Goal: Task Accomplishment & Management: Manage account settings

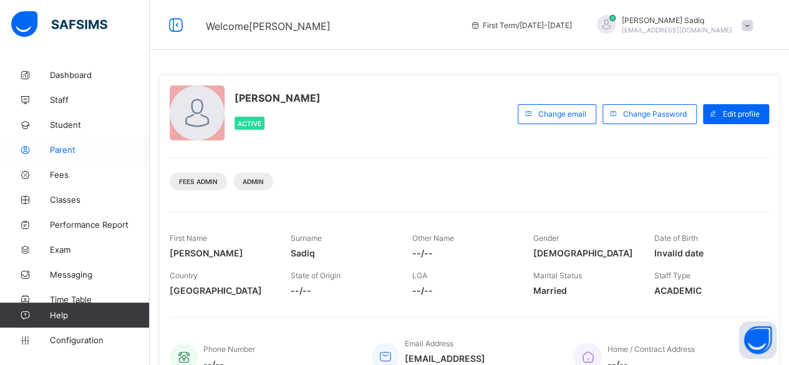
click at [61, 144] on link "Parent" at bounding box center [75, 149] width 150 height 25
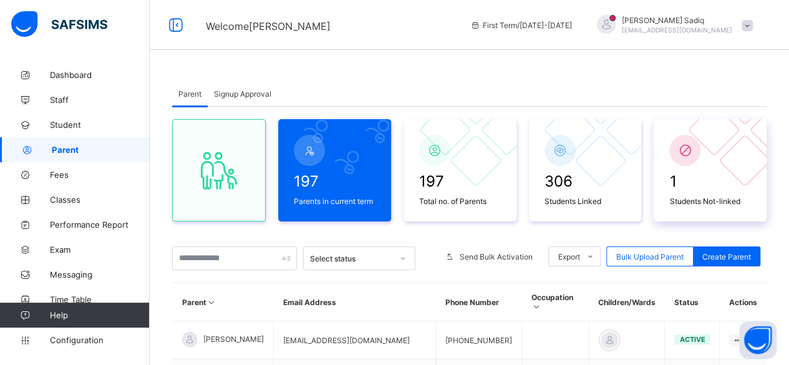
click at [701, 160] on div at bounding box center [685, 150] width 31 height 31
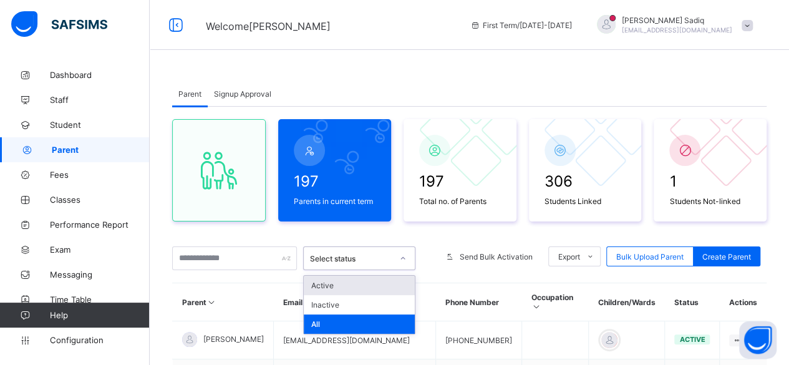
click at [359, 268] on div "Select status" at bounding box center [359, 259] width 112 height 24
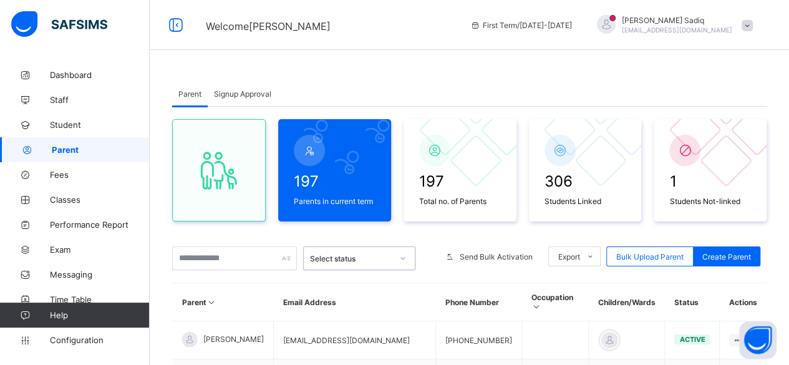
click at [359, 268] on div "Select status" at bounding box center [359, 259] width 112 height 24
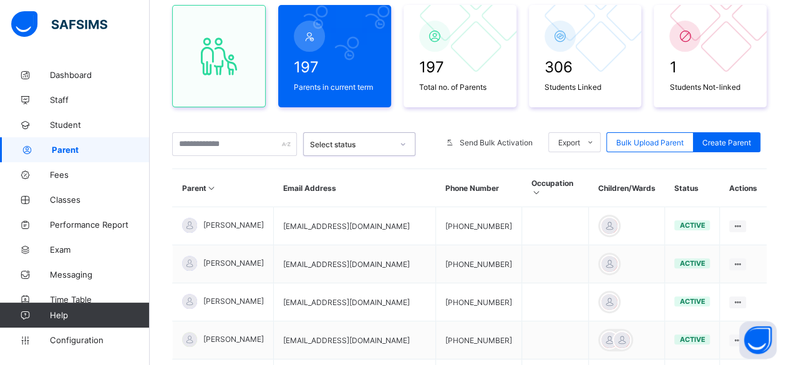
scroll to position [127, 0]
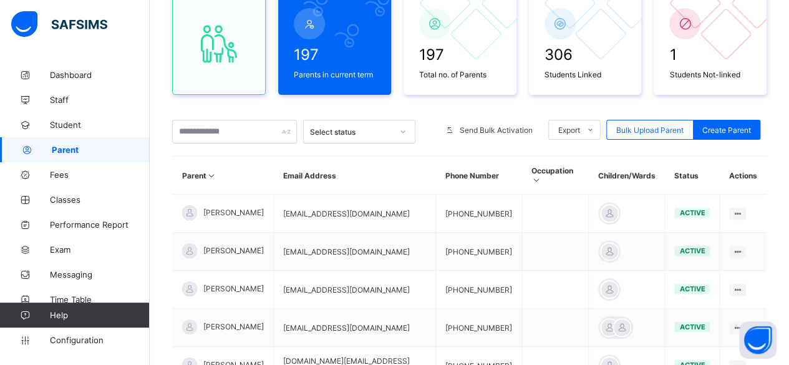
click at [615, 172] on th "Children/Wards" at bounding box center [627, 176] width 76 height 38
click at [542, 175] on icon at bounding box center [536, 179] width 11 height 9
click at [209, 171] on icon at bounding box center [212, 175] width 11 height 9
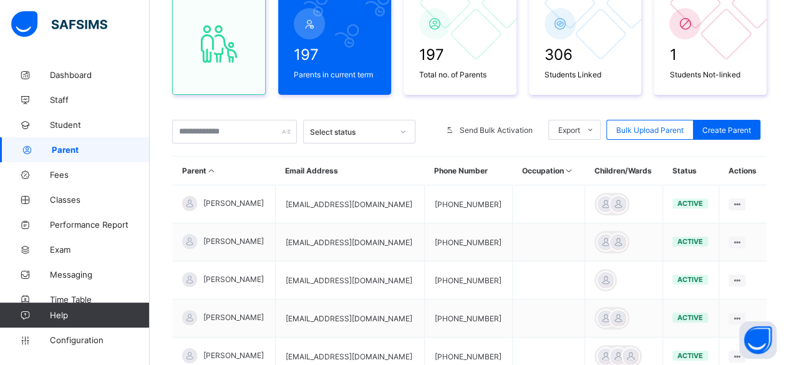
click at [689, 19] on div "Parent Signup Approval Parent Signup Approval 197 Parents in current term 197 T…" at bounding box center [469, 294] width 595 height 680
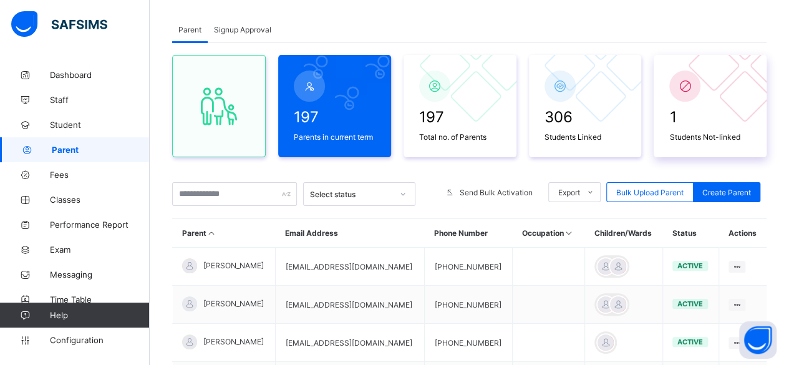
click at [694, 82] on icon at bounding box center [685, 86] width 17 height 15
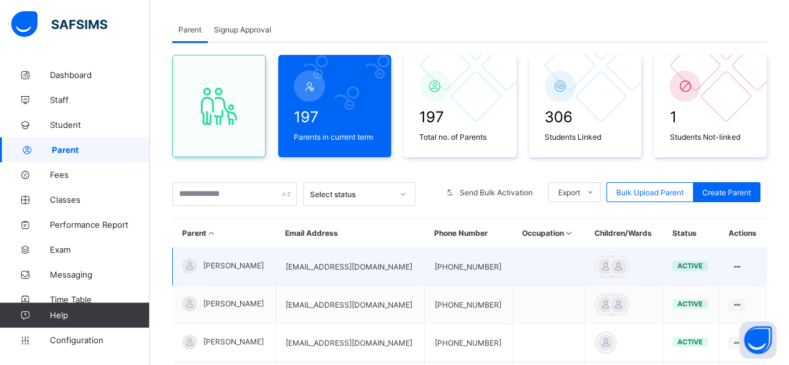
click at [193, 253] on td "[PERSON_NAME]" at bounding box center [224, 267] width 103 height 38
click at [192, 265] on div at bounding box center [189, 265] width 15 height 15
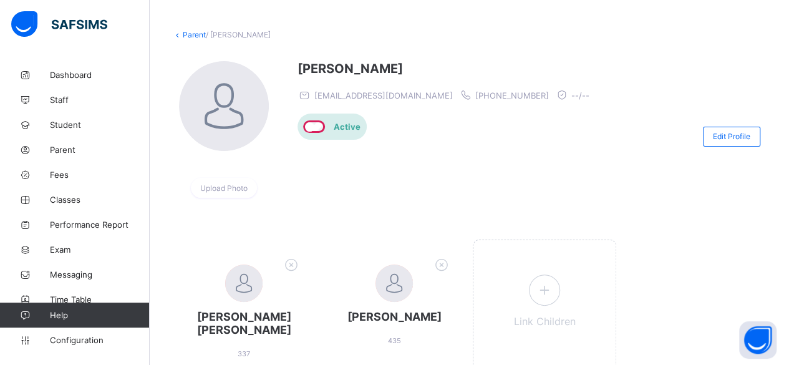
scroll to position [45, 0]
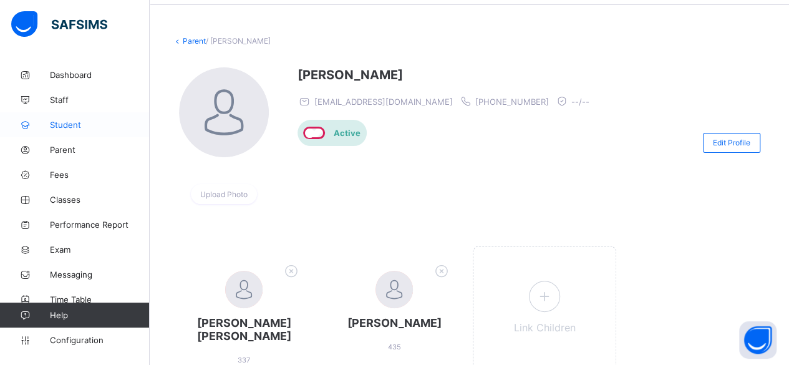
click at [63, 128] on span "Student" at bounding box center [100, 125] width 100 height 10
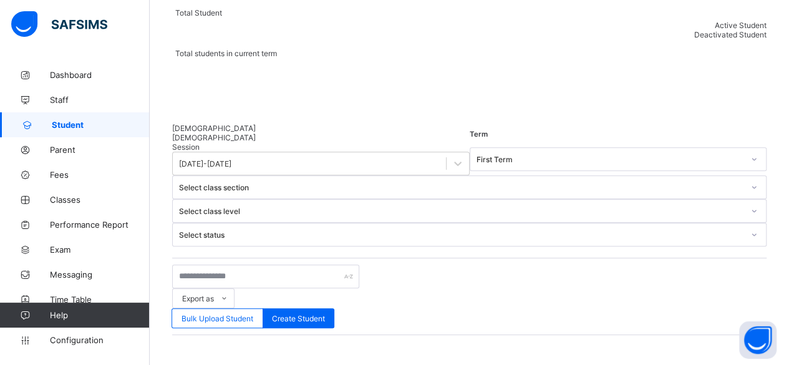
scroll to position [162, 0]
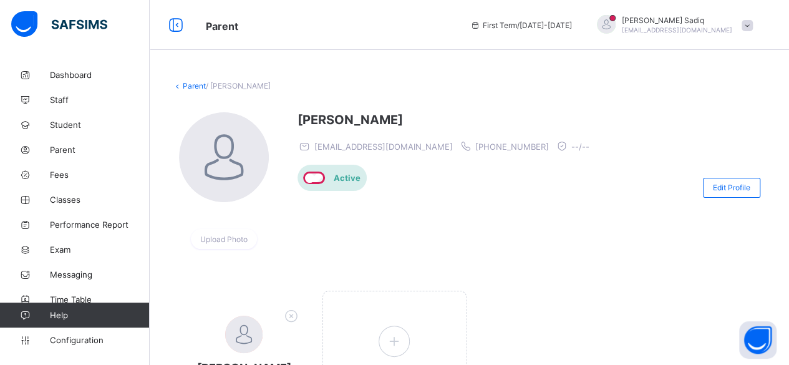
click at [190, 86] on link "Parent" at bounding box center [194, 85] width 23 height 9
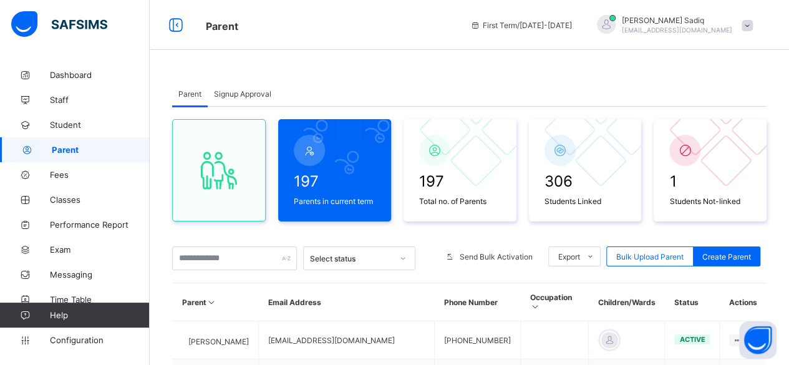
scroll to position [72, 0]
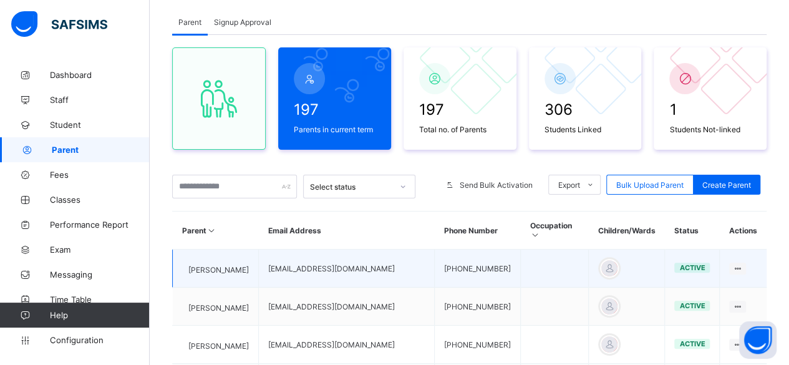
click at [231, 265] on span "[PERSON_NAME]" at bounding box center [218, 269] width 61 height 9
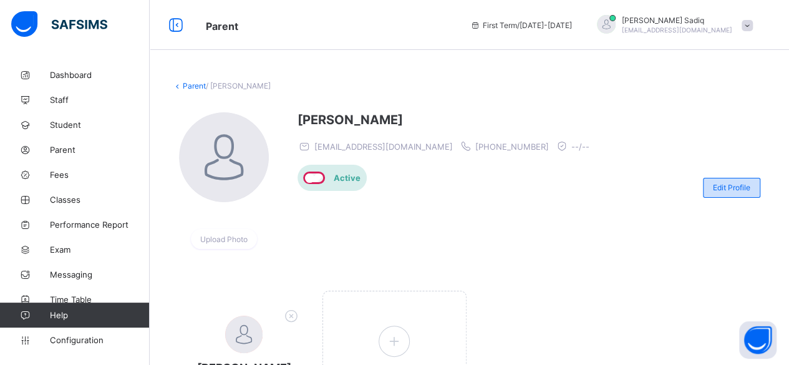
click at [743, 183] on span "Edit Profile" at bounding box center [731, 187] width 37 height 9
select select "**"
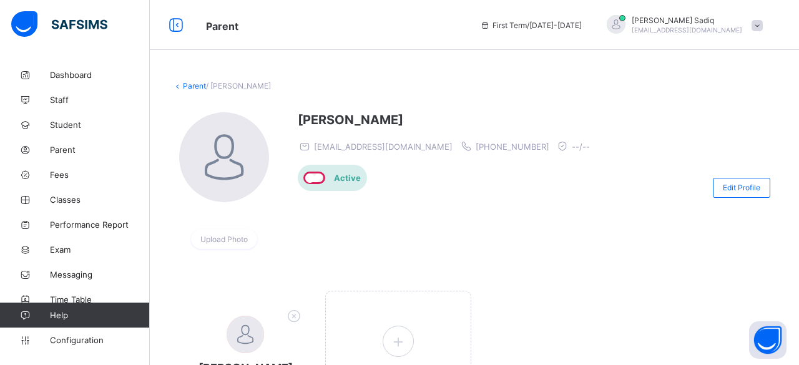
scroll to position [403, 0]
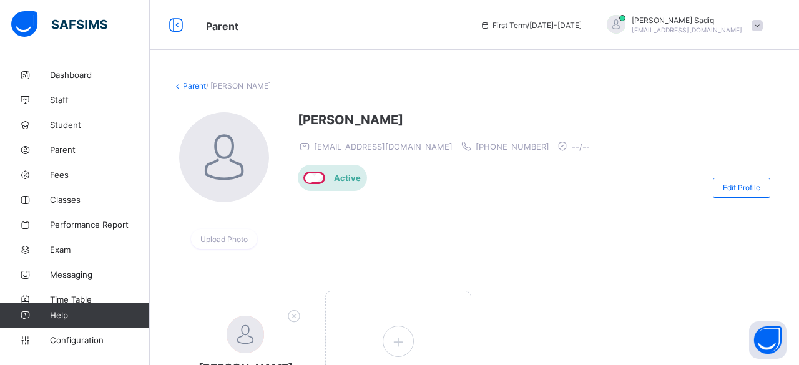
scroll to position [451, 0]
type input "*****"
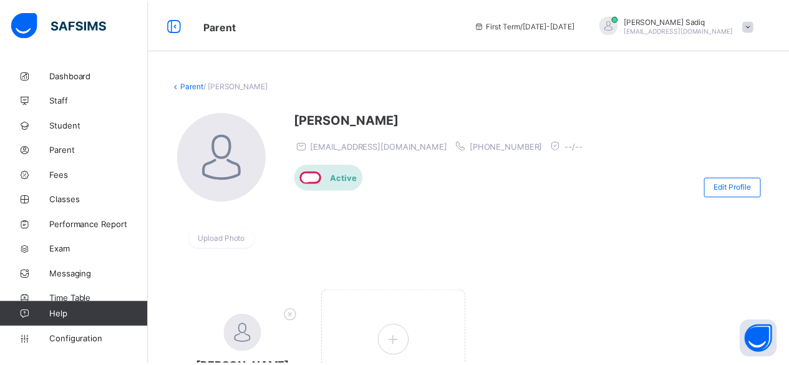
scroll to position [451, 0]
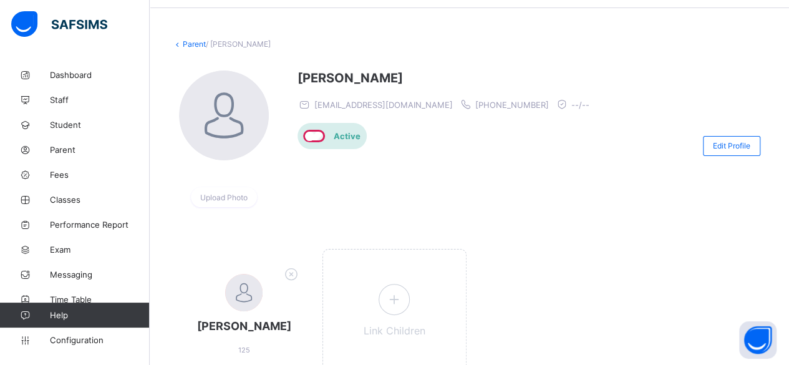
scroll to position [25, 0]
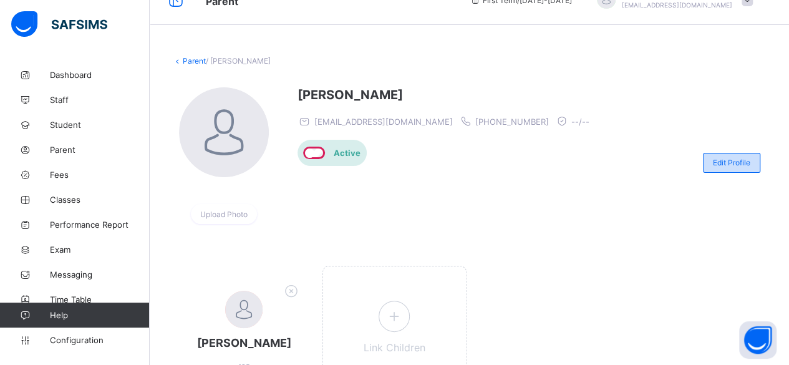
click at [734, 163] on span "Edit Profile" at bounding box center [731, 162] width 37 height 9
select select "**"
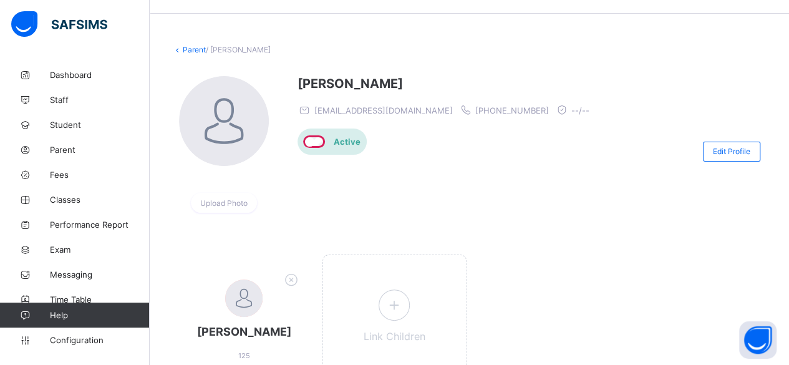
scroll to position [460, 0]
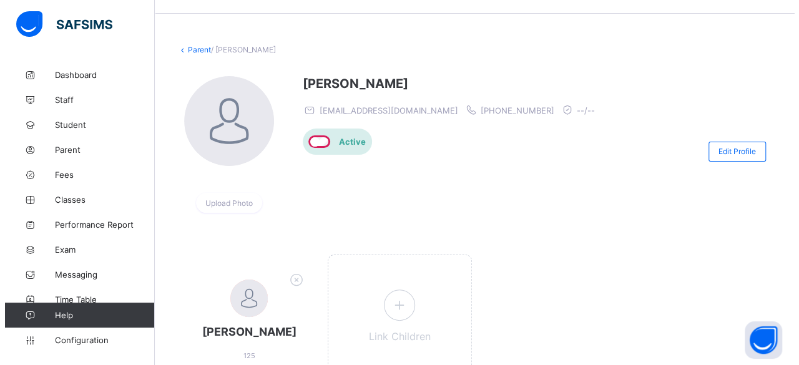
scroll to position [250, 0]
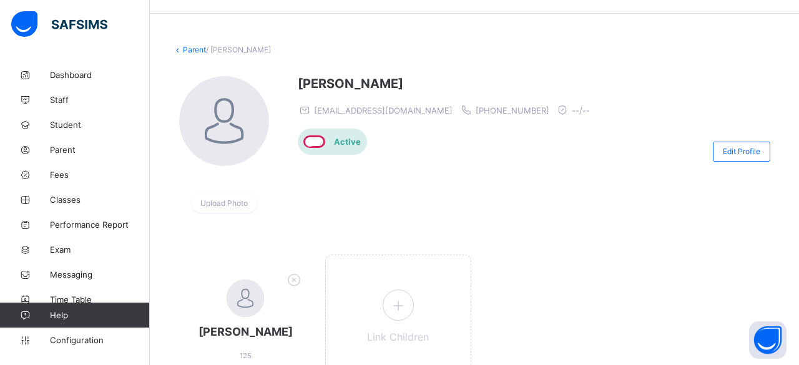
drag, startPoint x: 54, startPoint y: 89, endPoint x: 102, endPoint y: 97, distance: 48.0
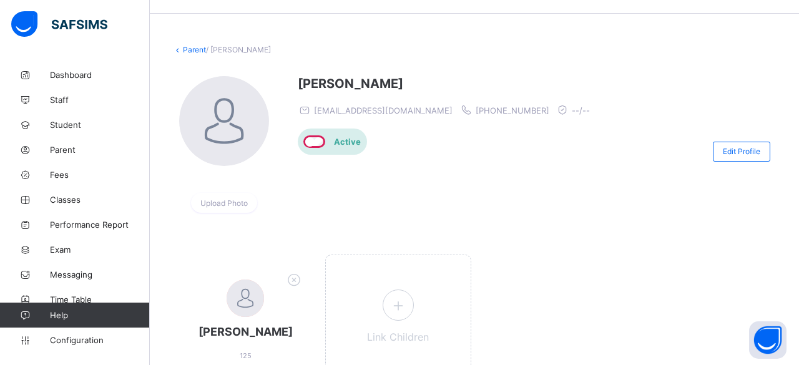
scroll to position [394, 0]
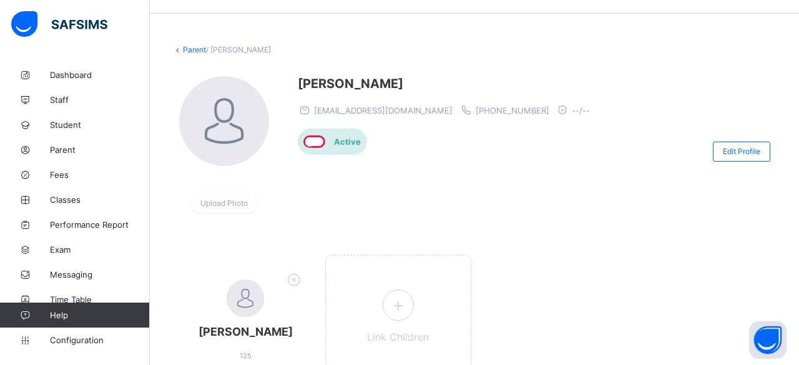
type input "******"
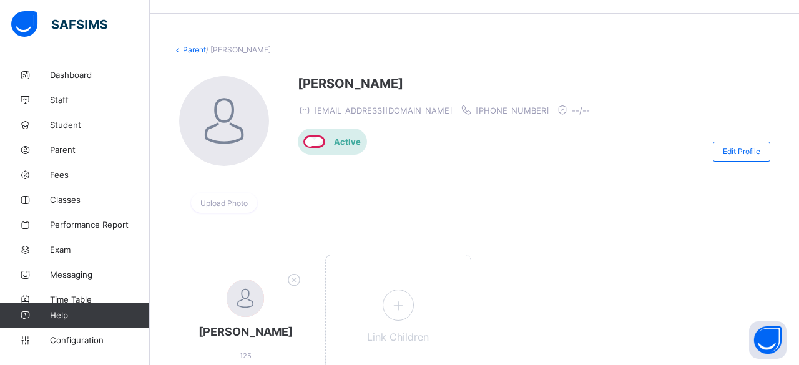
type input "******"
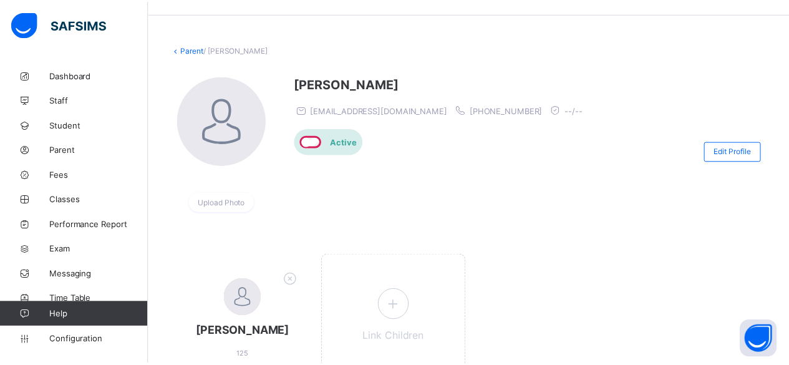
scroll to position [250, 0]
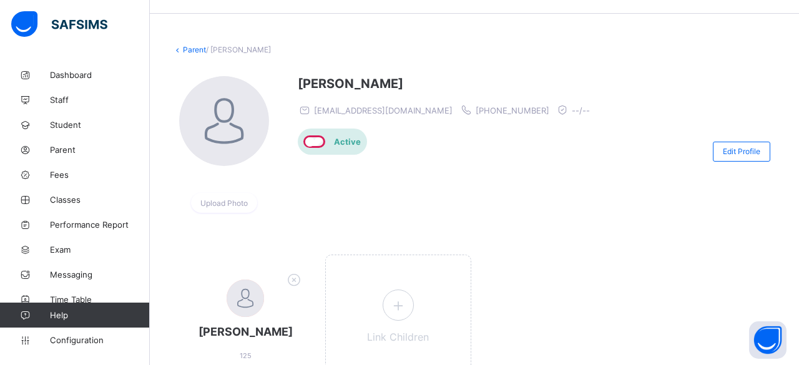
drag, startPoint x: 791, startPoint y: 208, endPoint x: 788, endPoint y: 152, distance: 56.3
click at [349, 217] on div "[PERSON_NAME] [EMAIL_ADDRESS][DOMAIN_NAME] [PHONE_NUMBER] --/-- Active" at bounding box center [447, 151] width 298 height 150
click at [64, 120] on span "Student" at bounding box center [100, 125] width 100 height 10
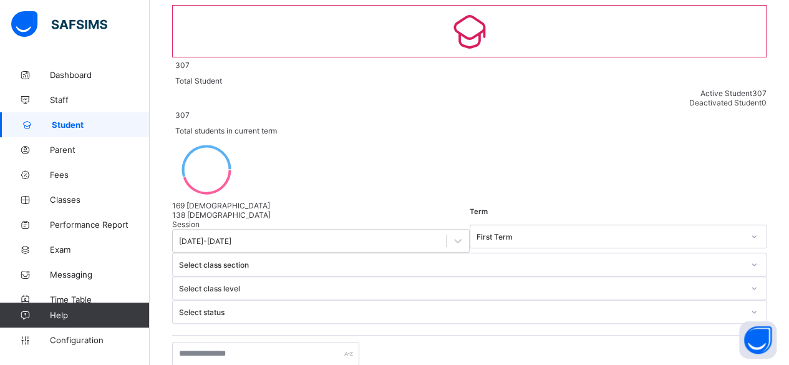
scroll to position [98, 0]
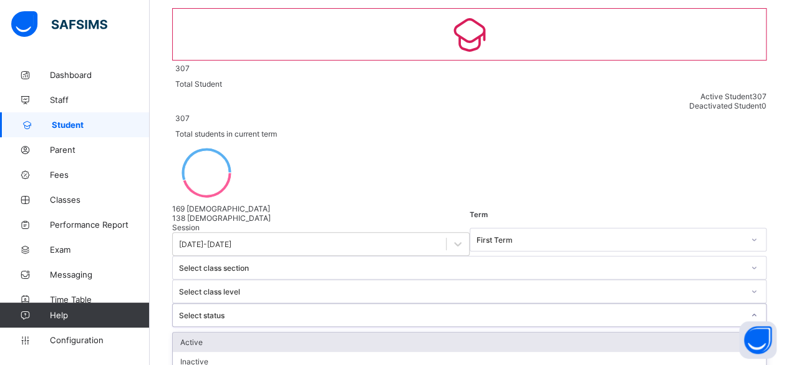
click at [633, 306] on div "Select status" at bounding box center [458, 314] width 570 height 17
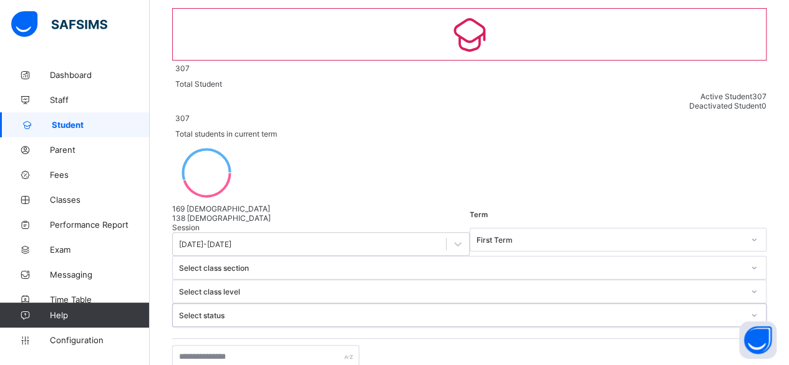
click at [633, 306] on div "Select status" at bounding box center [458, 314] width 570 height 17
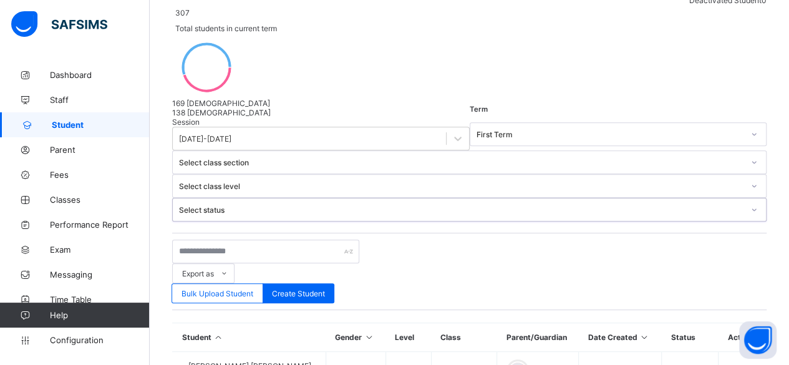
scroll to position [202, 0]
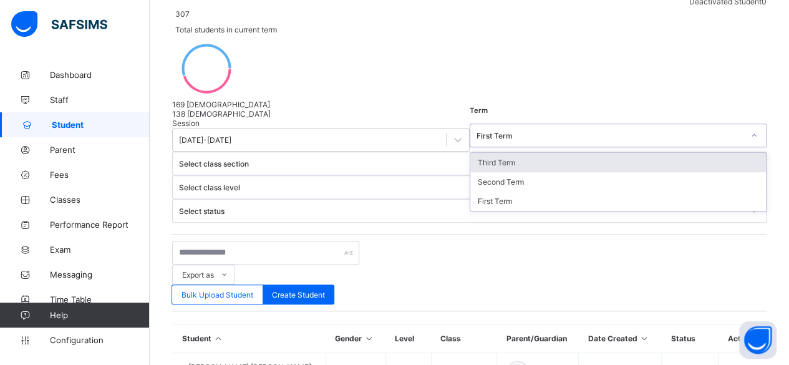
click at [477, 130] on div "First Term" at bounding box center [611, 134] width 268 height 9
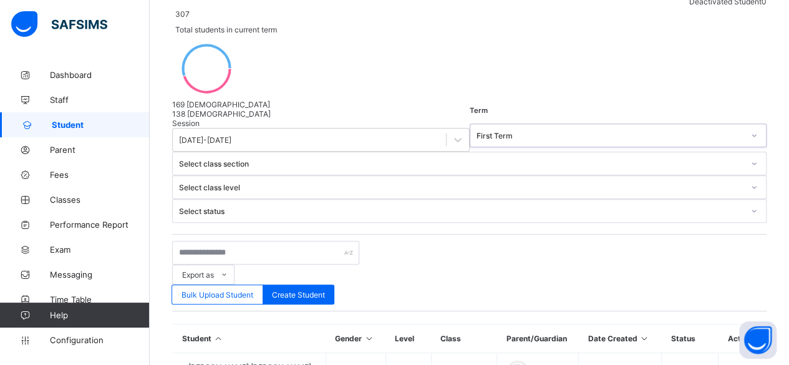
click at [477, 130] on div "First Term" at bounding box center [611, 134] width 268 height 9
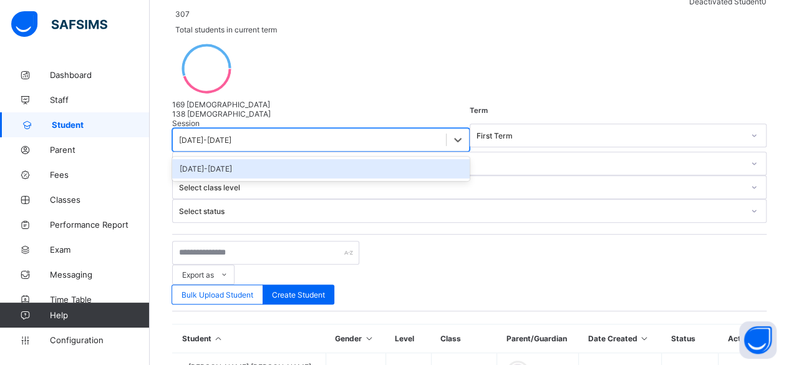
click at [232, 135] on div "[DATE]-[DATE]" at bounding box center [205, 139] width 52 height 9
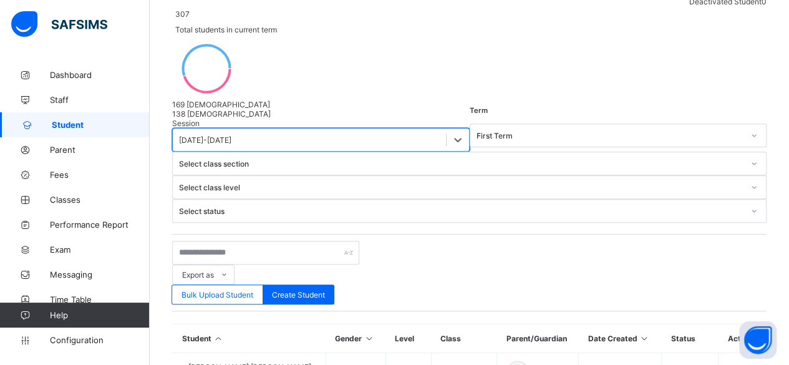
click at [232, 135] on div "[DATE]-[DATE]" at bounding box center [205, 139] width 52 height 9
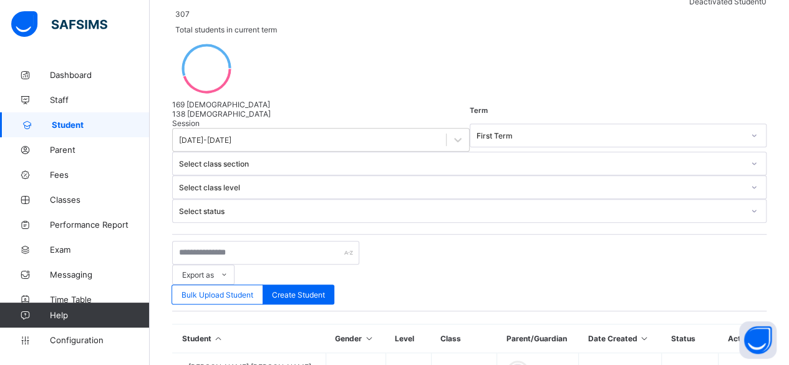
drag, startPoint x: 270, startPoint y: 89, endPoint x: 255, endPoint y: 77, distance: 18.2
click at [255, 234] on div "Export as Pdf Report Excel Report Excel Report (LMS) Bulk Upload Student Create…" at bounding box center [469, 272] width 595 height 77
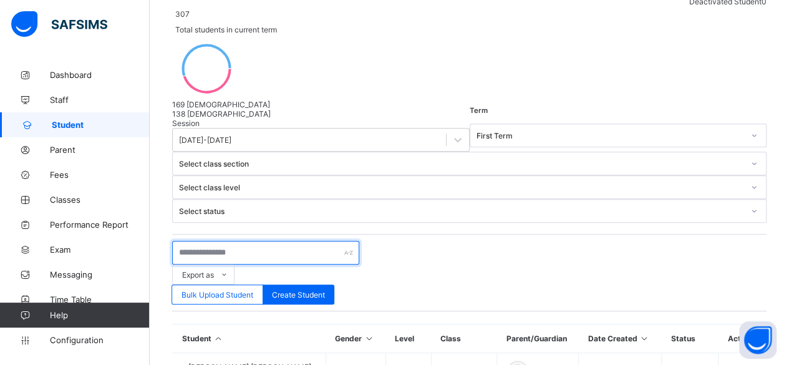
click at [255, 241] on input "text" at bounding box center [265, 253] width 187 height 24
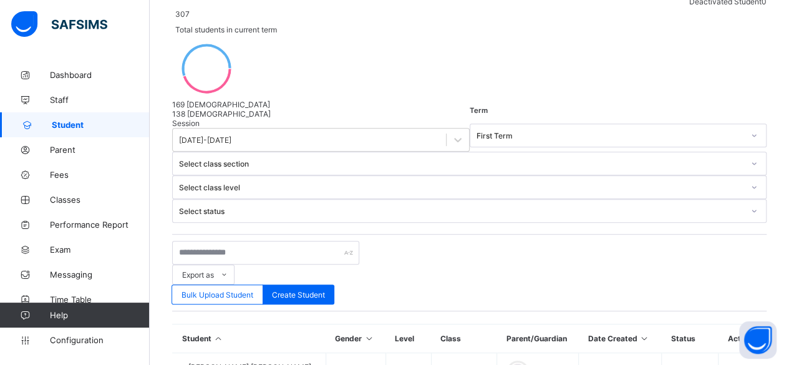
click at [410, 241] on div "Export as Pdf Report Excel Report Excel Report (LMS) Bulk Upload Student Create…" at bounding box center [469, 273] width 595 height 64
click at [537, 325] on th "Parent/Guardian" at bounding box center [538, 339] width 82 height 29
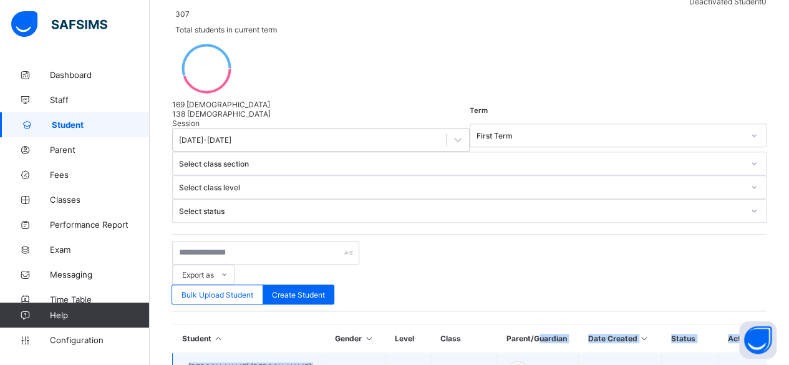
drag, startPoint x: 537, startPoint y: 124, endPoint x: 537, endPoint y: 150, distance: 26.8
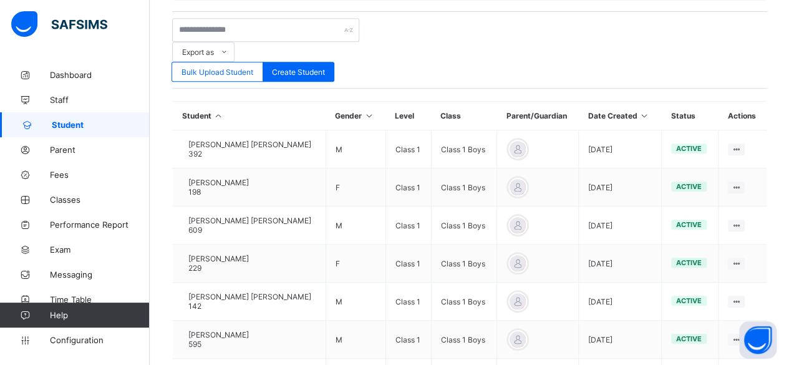
scroll to position [454, 0]
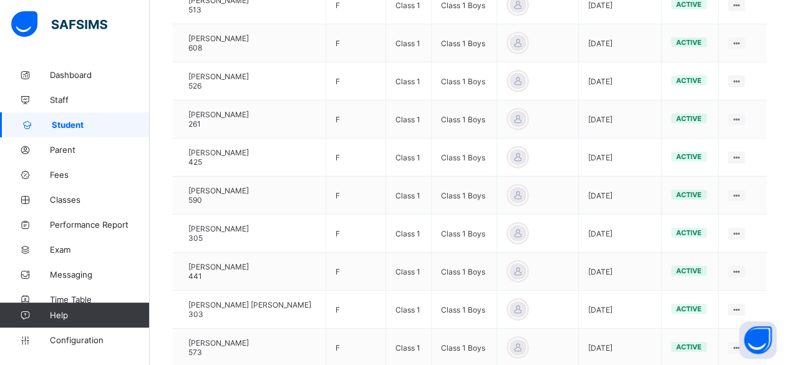
scroll to position [1969, 0]
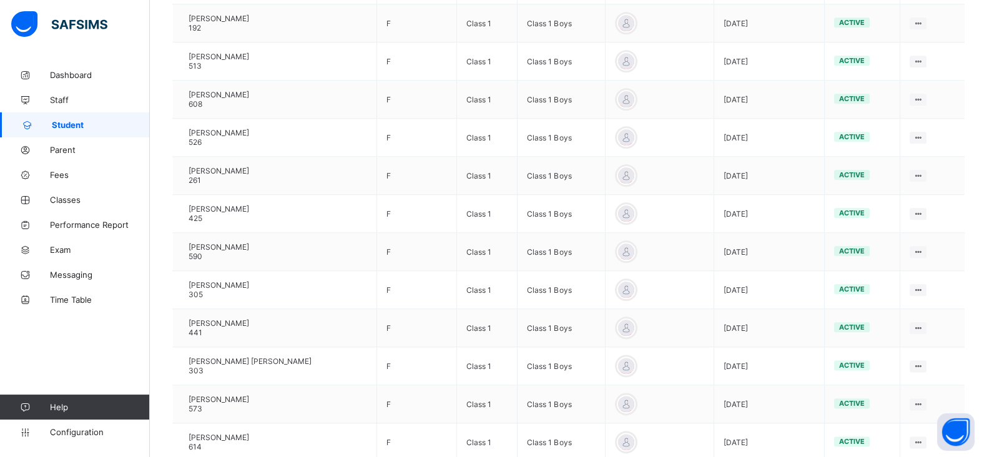
scroll to position [1854, 0]
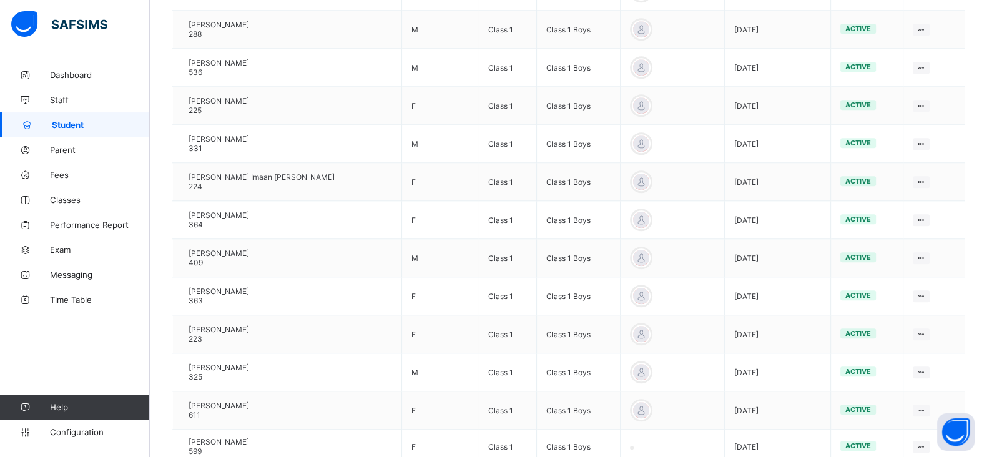
scroll to position [1561, 0]
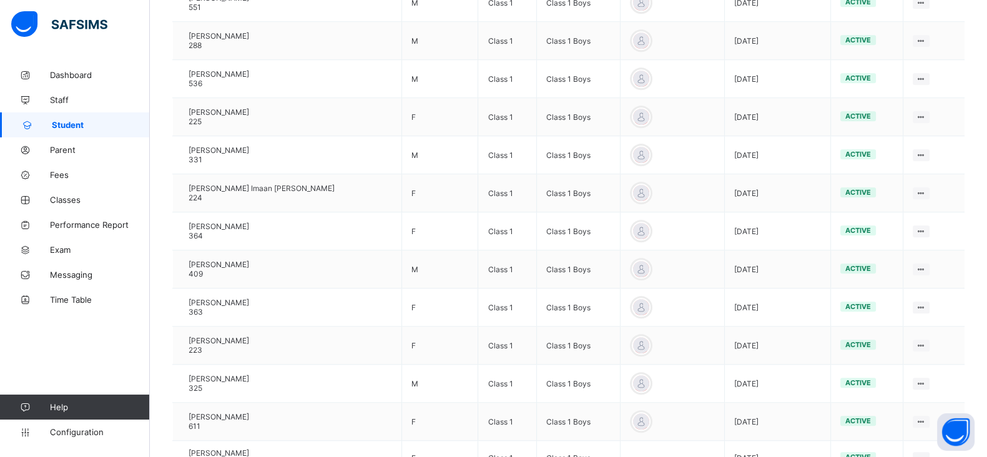
type input "****"
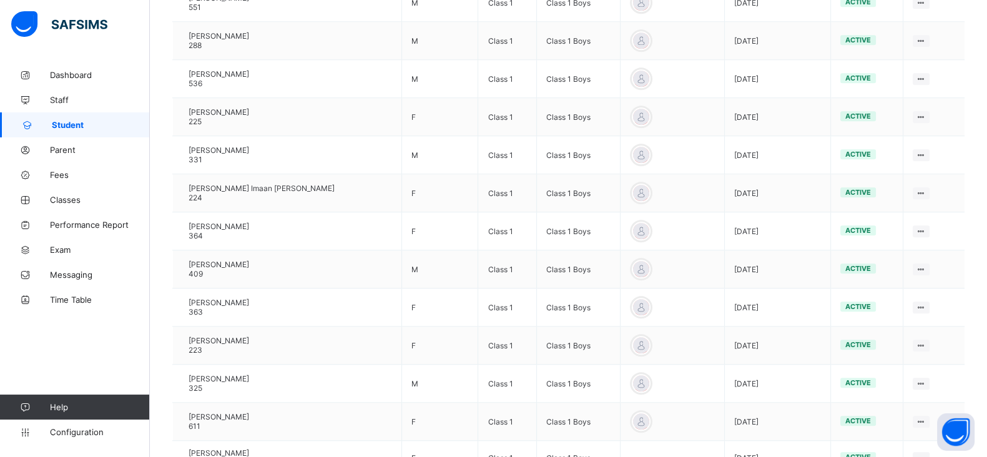
click at [69, 150] on span "Parent" at bounding box center [100, 150] width 100 height 10
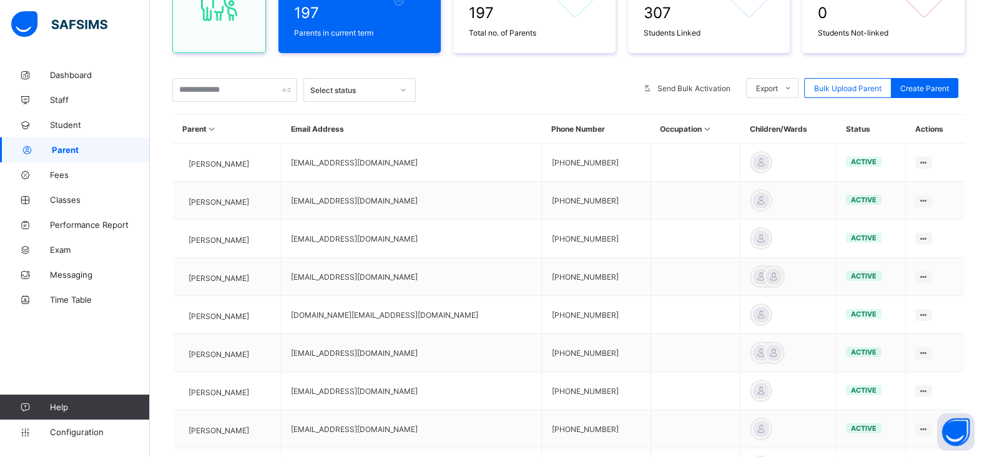
scroll to position [169, 0]
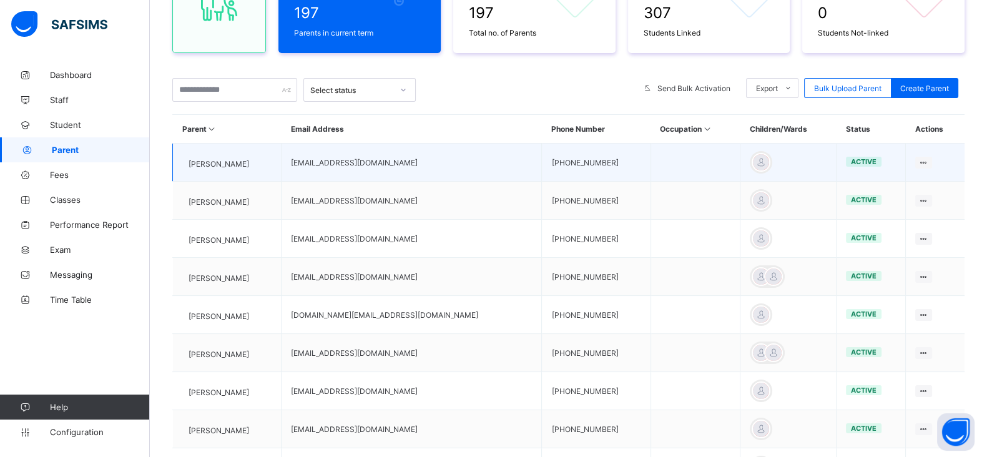
click at [227, 161] on span "[PERSON_NAME]" at bounding box center [218, 163] width 61 height 9
